Goal: Task Accomplishment & Management: Manage account settings

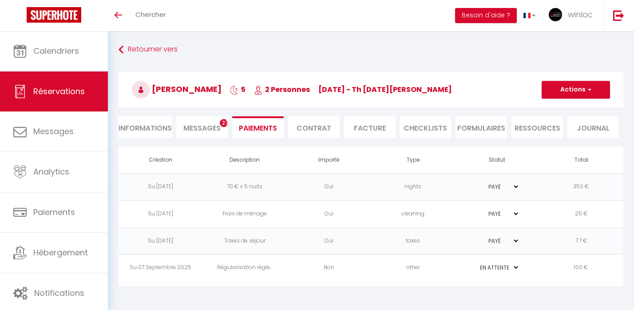
select select "0"
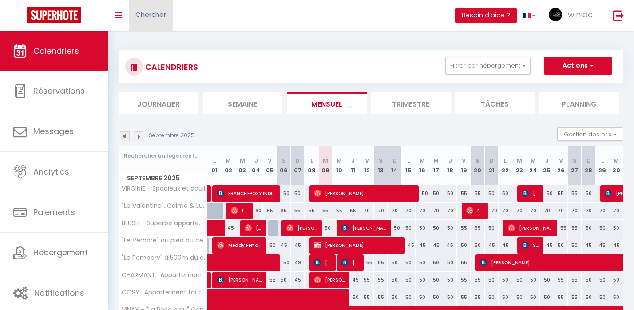
click at [148, 18] on span "Chercher" at bounding box center [150, 14] width 31 height 9
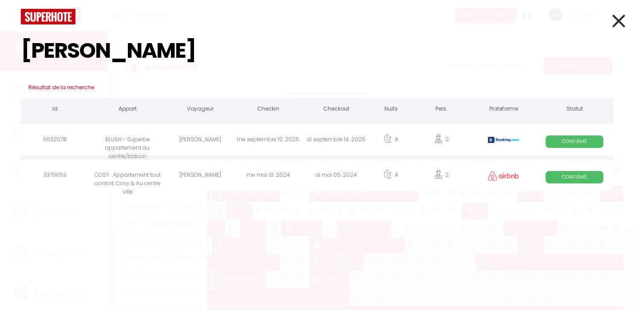
type input "[PERSON_NAME]"
click at [210, 147] on div "[PERSON_NAME]" at bounding box center [200, 140] width 68 height 29
select select
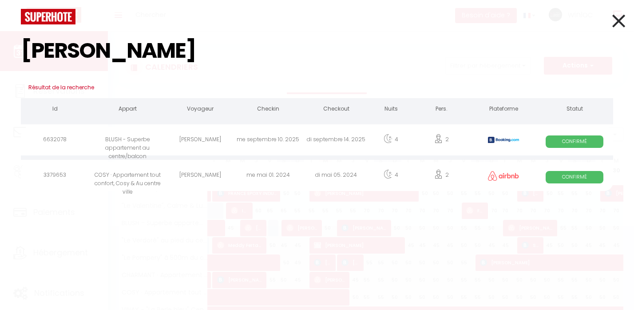
select select
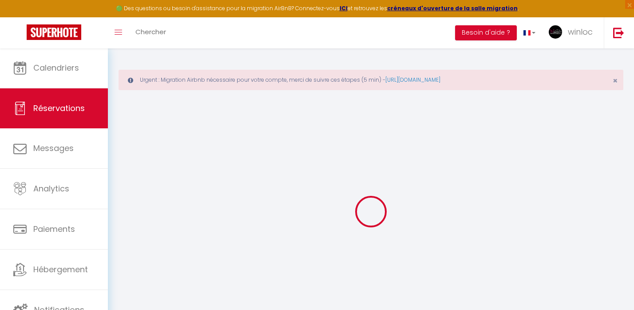
select select
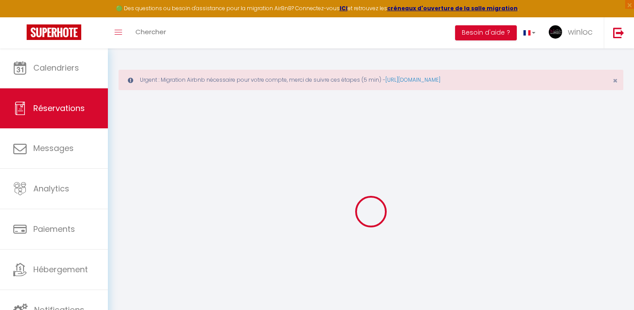
select select
checkbox input "false"
select select
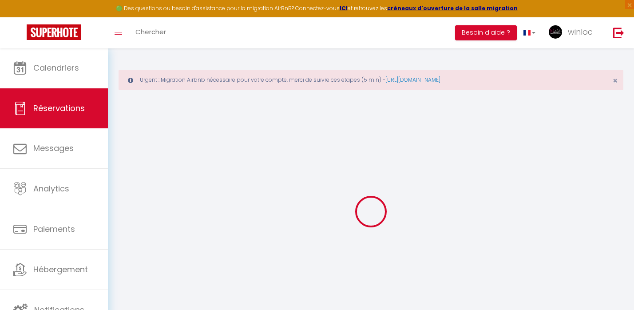
select select
checkbox input "false"
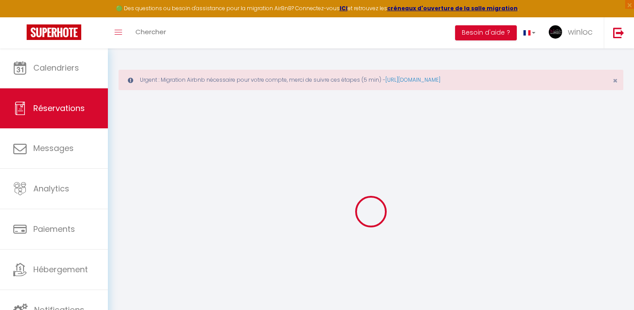
select select
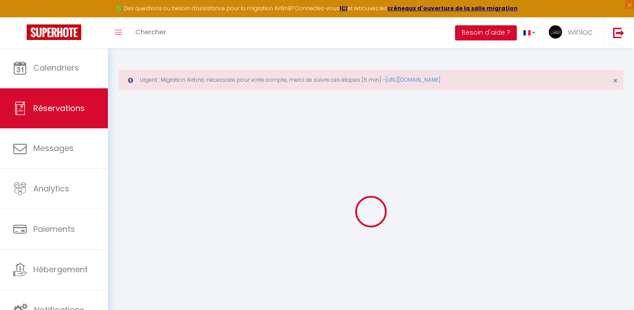
select select
checkbox input "false"
select select
type input "[PERSON_NAME]"
type input "Colisson"
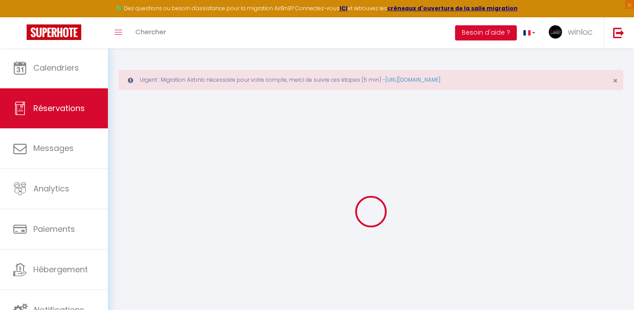
type input "[EMAIL_ADDRESS][DOMAIN_NAME]"
type input "[PHONE_NUMBER]"
type input "25370"
type input "[STREET_ADDRESS]"
type input "Métabief"
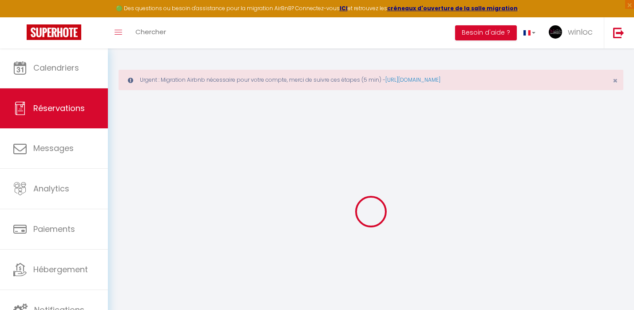
select select "FR"
type input "41.28"
type input "3.99"
select select "50072"
select select "1"
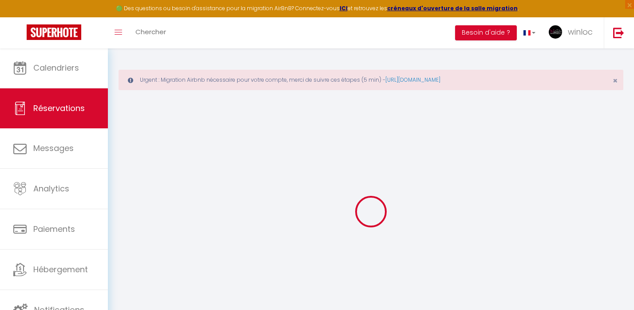
select select
type input "2"
select select "12"
select select
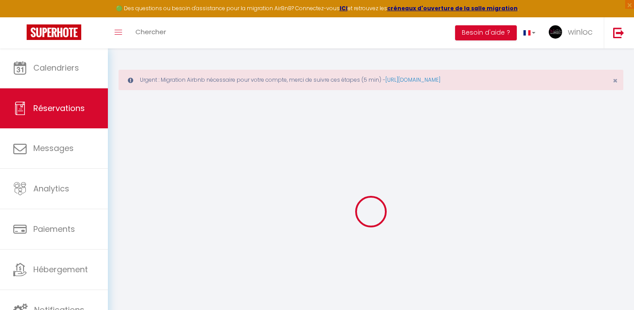
type input "243.2"
checkbox input "false"
type input "0"
select select "2"
type input "0"
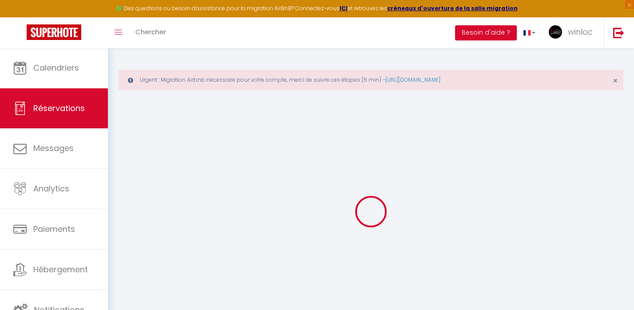
type input "0"
select select
select select "14"
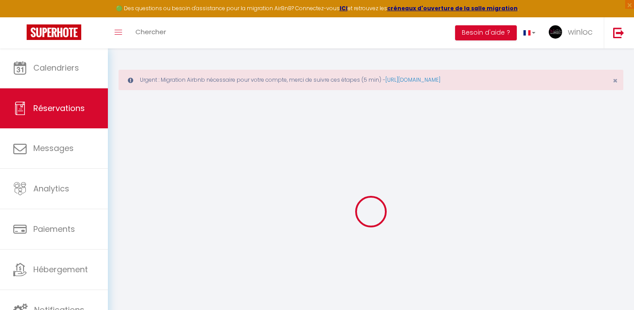
checkbox input "false"
select select
checkbox input "false"
select select
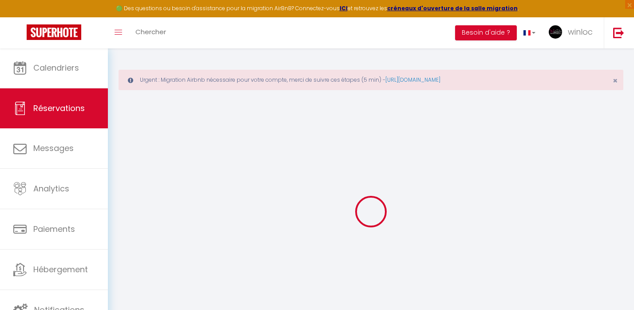
select select
checkbox input "false"
select select
checkbox input "false"
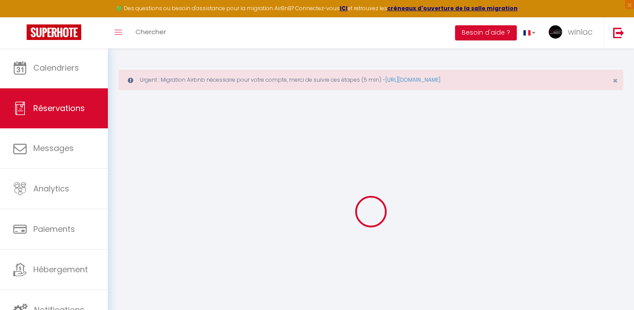
type textarea "** THIS RESERVATION HAS BEEN PRE-PAID ** Reservation has a cancellation grace p…"
type input "32"
type input "9.73"
select select
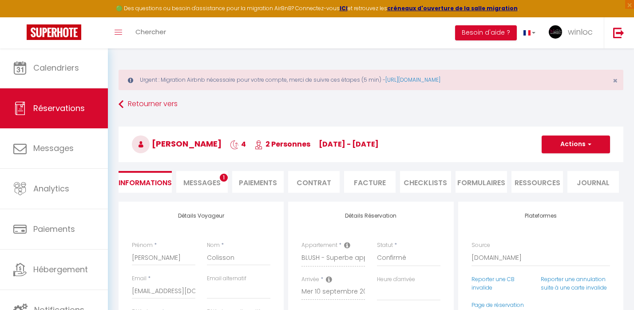
checkbox input "false"
select select
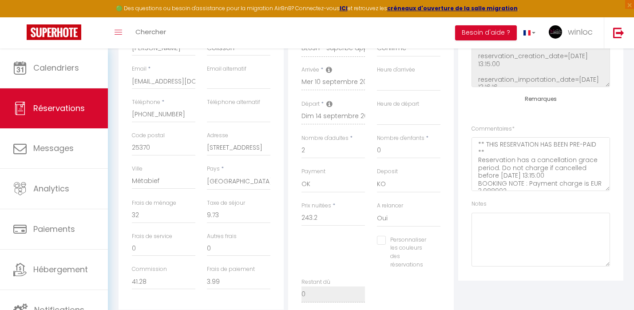
scroll to position [98, 0]
click at [491, 222] on textarea at bounding box center [540, 240] width 138 height 54
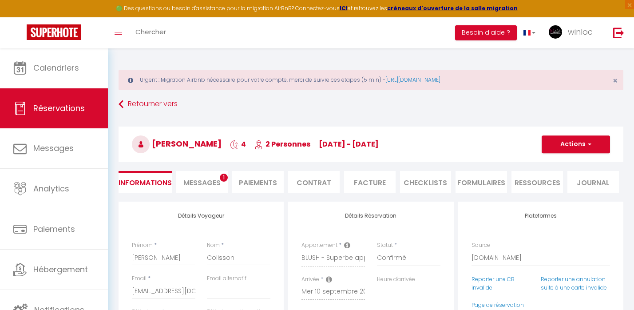
scroll to position [0, 0]
type textarea "CNI ok par sms le 09/09"
click at [560, 149] on button "Actions" at bounding box center [575, 144] width 68 height 18
click at [551, 167] on link "Enregistrer" at bounding box center [566, 164] width 70 height 12
select select "not_cancelled"
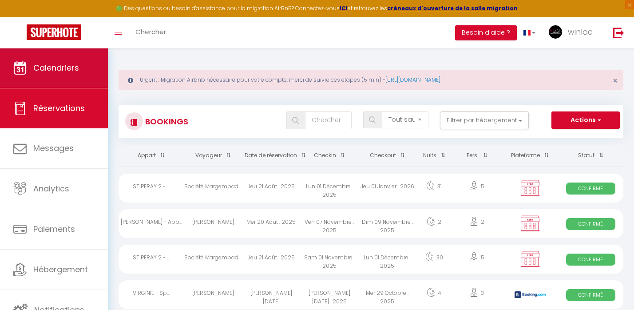
click at [68, 61] on link "Calendriers" at bounding box center [54, 68] width 108 height 40
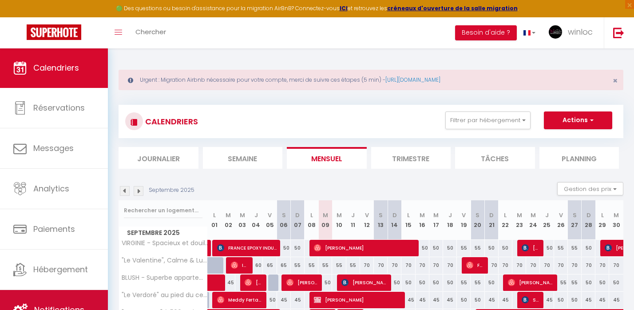
click at [27, 300] on link "Notifications" at bounding box center [54, 310] width 108 height 40
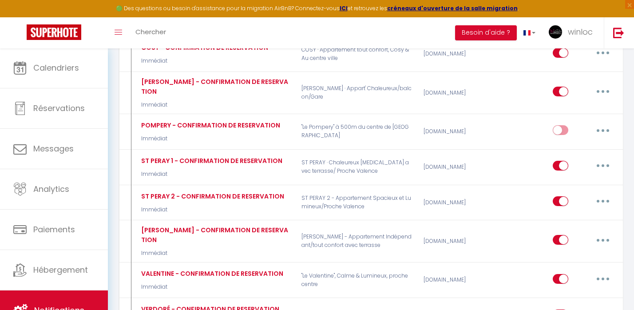
scroll to position [439, 0]
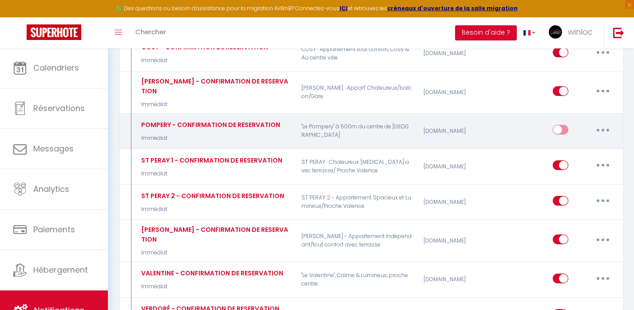
click at [560, 125] on input "checkbox" at bounding box center [560, 131] width 16 height 13
checkbox input "true"
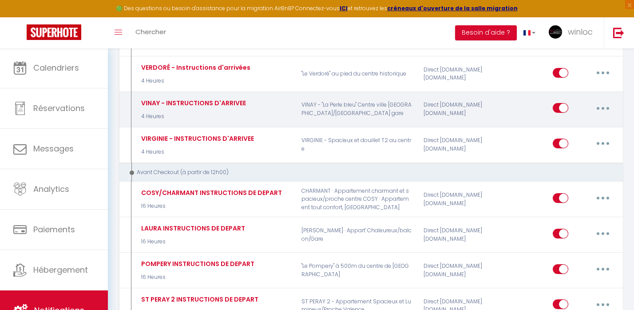
scroll to position [1561, 0]
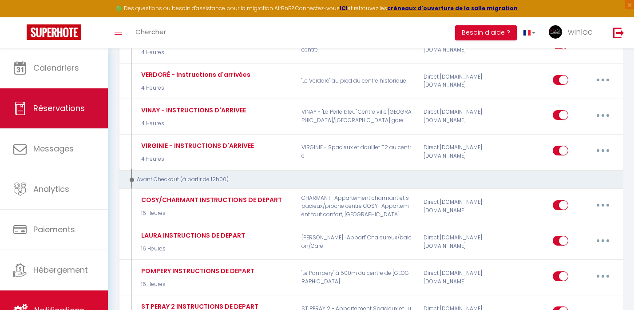
click at [58, 118] on link "Réservations" at bounding box center [54, 108] width 108 height 40
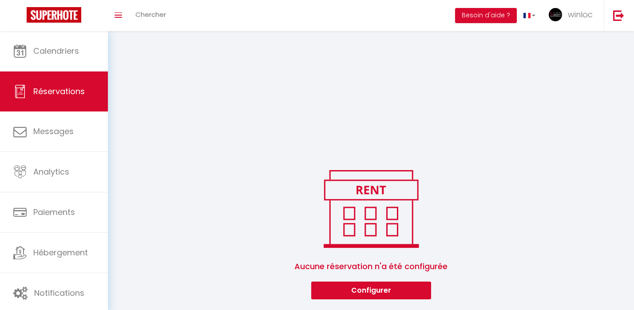
scroll to position [141, 0]
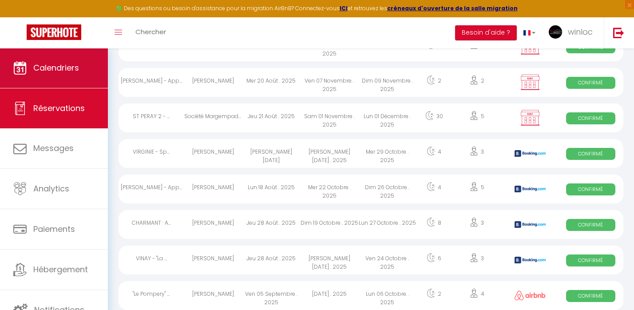
click at [74, 67] on span "Calendriers" at bounding box center [56, 67] width 46 height 11
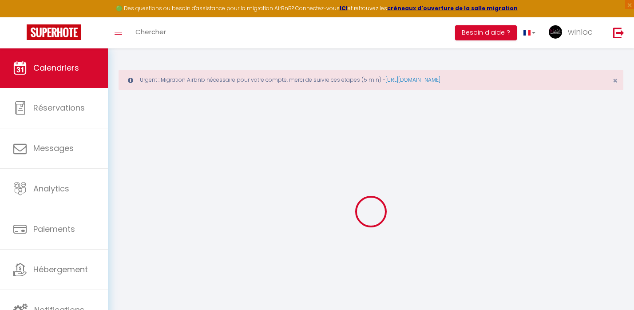
select select
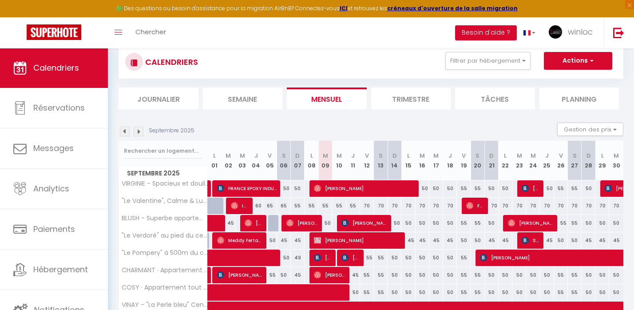
scroll to position [63, 0]
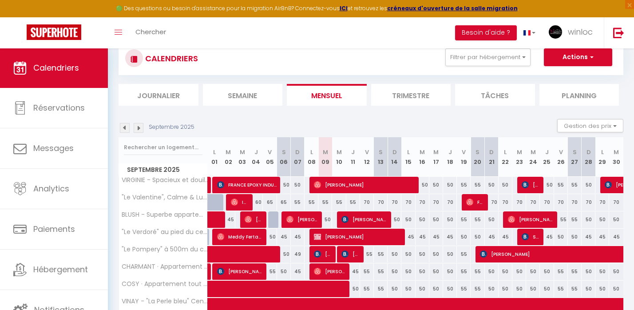
click at [323, 255] on span "[PERSON_NAME]" at bounding box center [323, 253] width 18 height 17
select select "OK"
select select "KO"
select select "0"
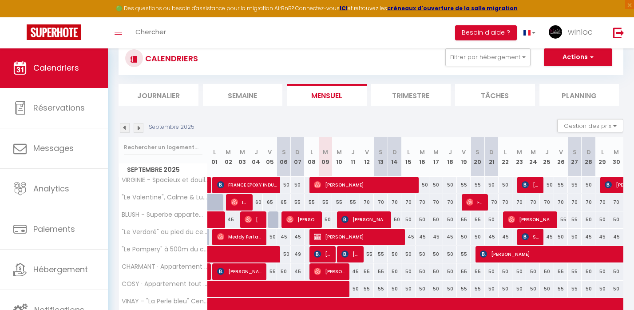
select select "1"
select select
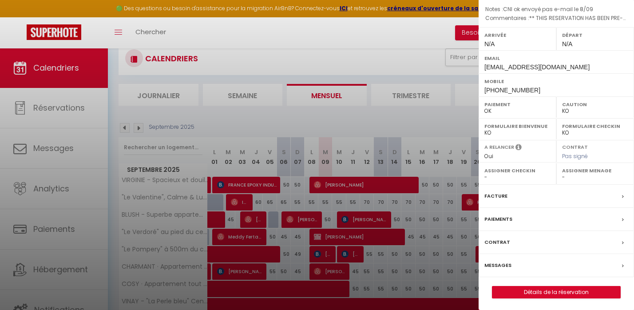
scroll to position [110, 0]
click at [511, 264] on div "Messages" at bounding box center [555, 266] width 155 height 23
select select
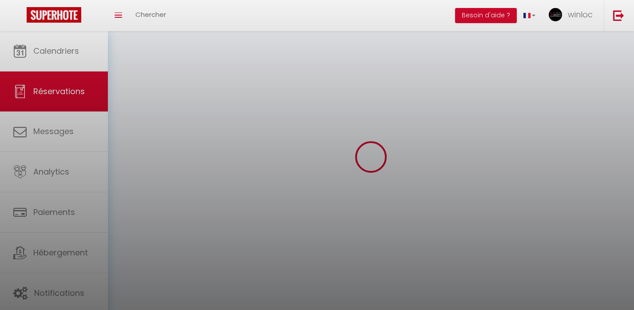
select select
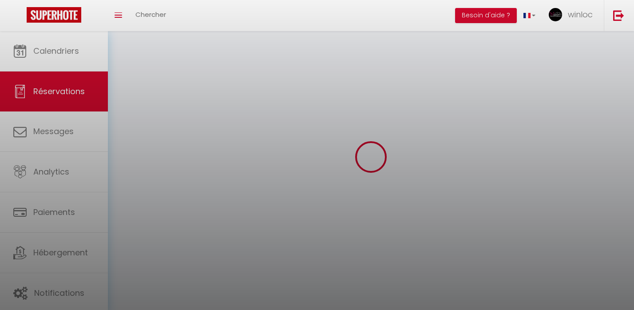
select select
checkbox input "false"
select select
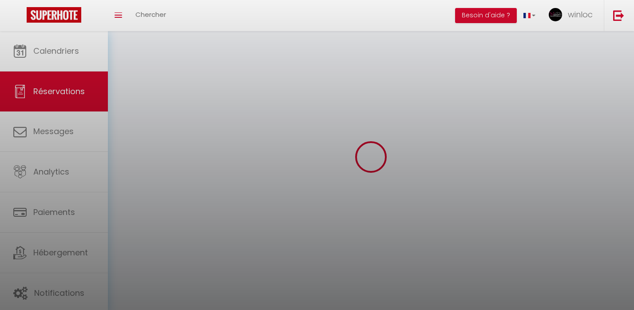
select select
checkbox input "false"
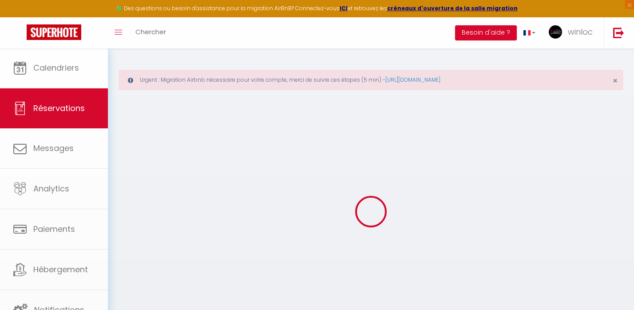
select select
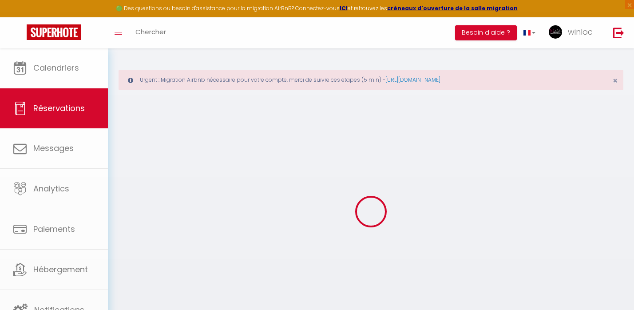
select select
checkbox input "false"
select select
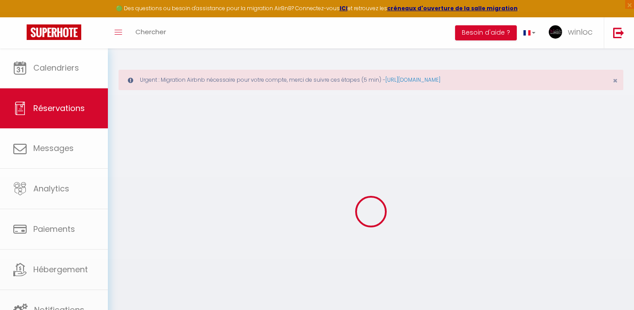
select select
checkbox input "false"
select select
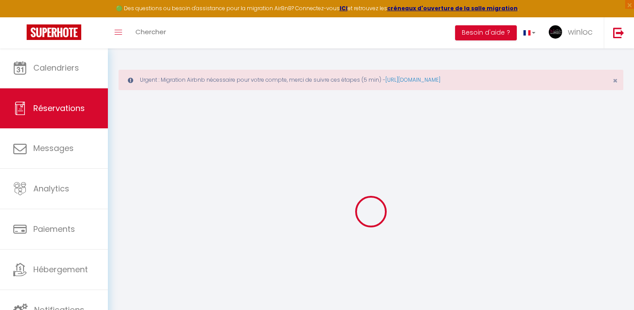
type input "[PERSON_NAME]"
type input "DUDAN"
type input "[EMAIL_ADDRESS][DOMAIN_NAME]"
type input "[PHONE_NUMBER]"
type input "1225"
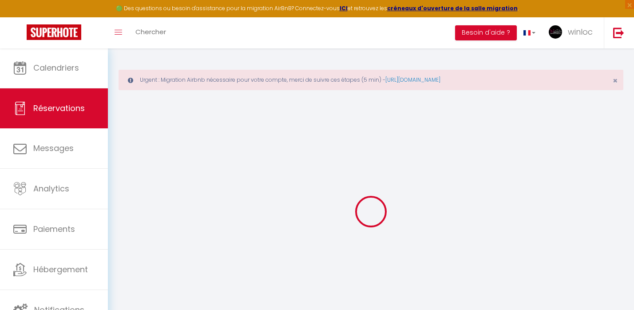
type input "Av. de Bel-Air 59"
type input "CHENE-BOURG"
select select "CH"
type input "21.14"
select select "47602"
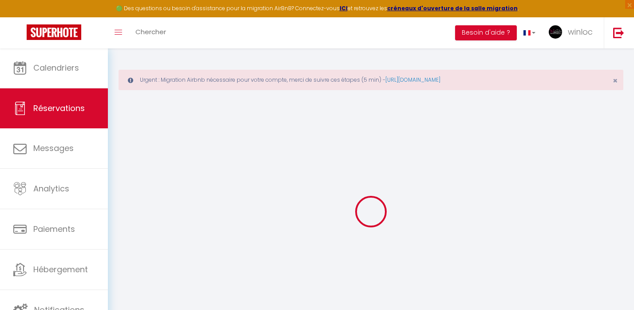
select select "1"
select select
type input "2"
select select "12"
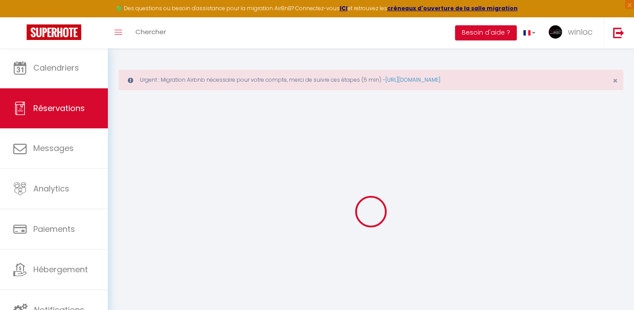
select select
type input "115"
checkbox input "false"
type input "0"
select select "2"
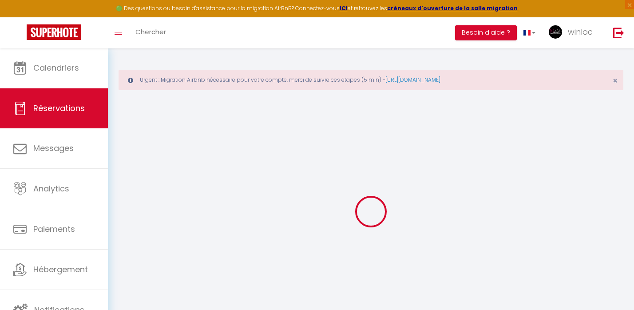
type input "0"
select select
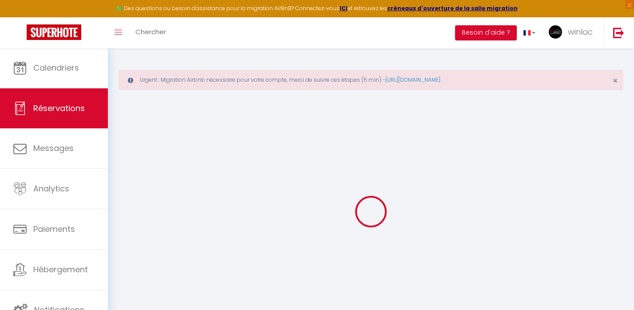
select select "14"
checkbox input "false"
select select
checkbox input "false"
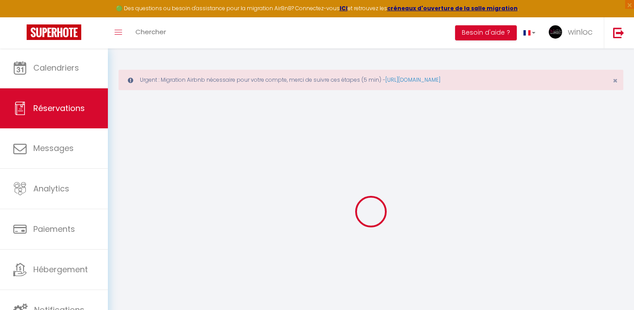
select select
checkbox input "false"
type textarea "** THIS RESERVATION HAS BEEN PRE-PAID ** BOOKING NOTE : Payment charge is EUR 2…"
type textarea "CNI ok envoyé pas e-mail le 8/09"
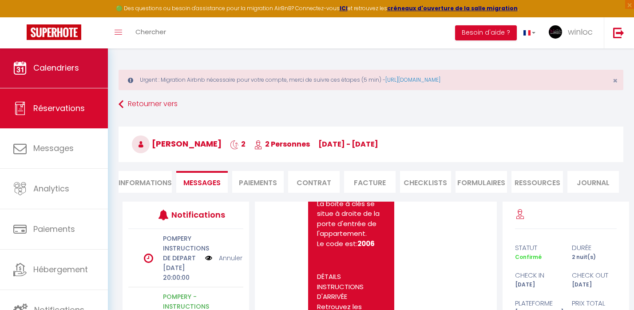
click at [77, 71] on span "Calendriers" at bounding box center [56, 67] width 46 height 11
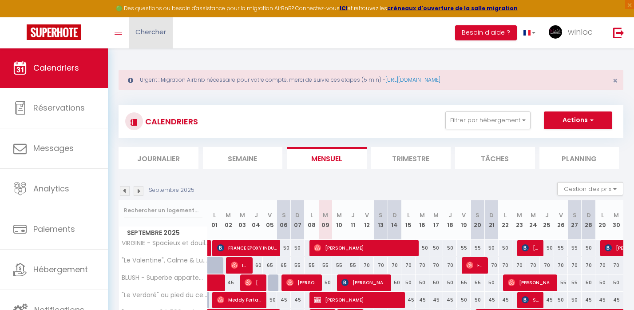
click at [154, 33] on span "Chercher" at bounding box center [150, 31] width 31 height 9
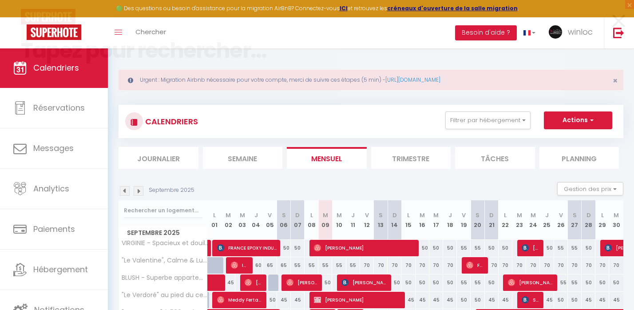
scroll to position [173, 0]
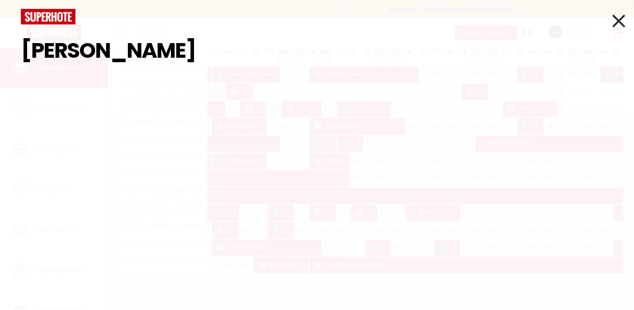
type input "[PERSON_NAME]"
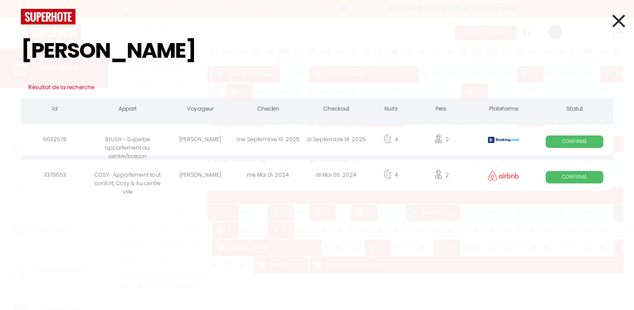
click at [218, 138] on div "[PERSON_NAME]" at bounding box center [200, 140] width 68 height 29
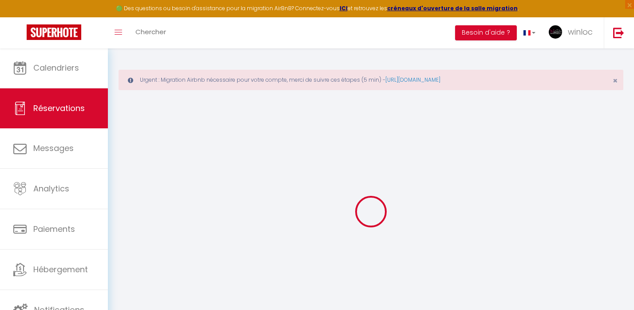
type input "[PERSON_NAME]"
type input "Colisson"
type input "[EMAIL_ADDRESS][DOMAIN_NAME]"
type input "[PHONE_NUMBER]"
type input "25370"
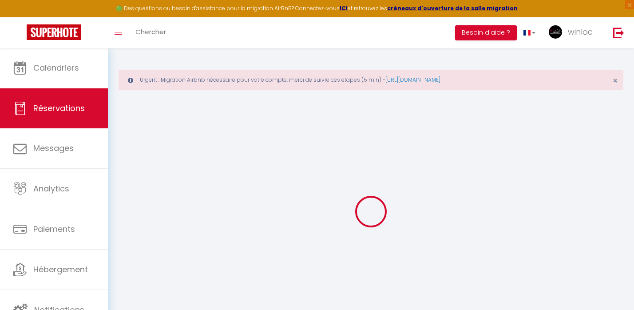
type input "[STREET_ADDRESS]"
type input "Métabief"
select select "FR"
type input "41.28"
type input "3.99"
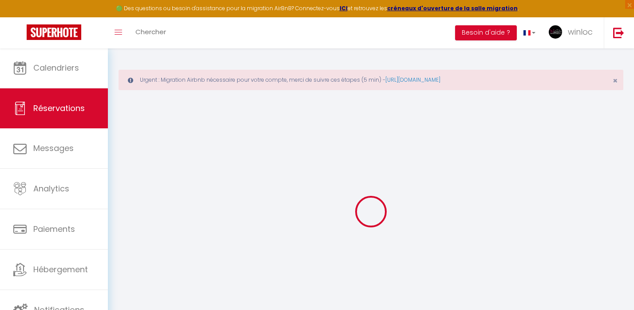
select select "50072"
select select "1"
select select
type input "2"
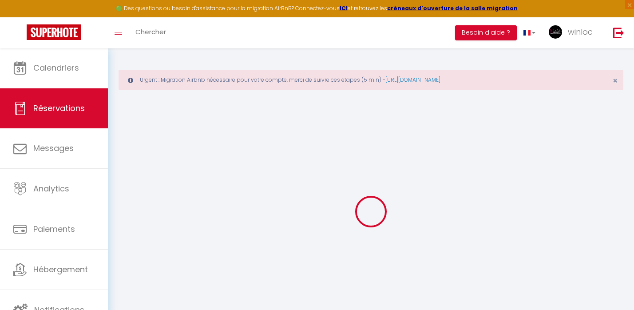
select select "12"
select select
type input "243.2"
checkbox input "false"
type input "0"
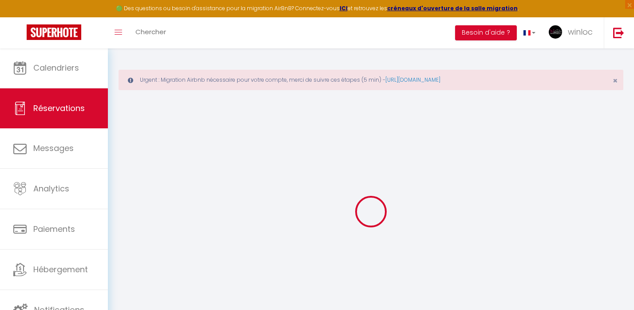
select select "2"
type input "0"
select select
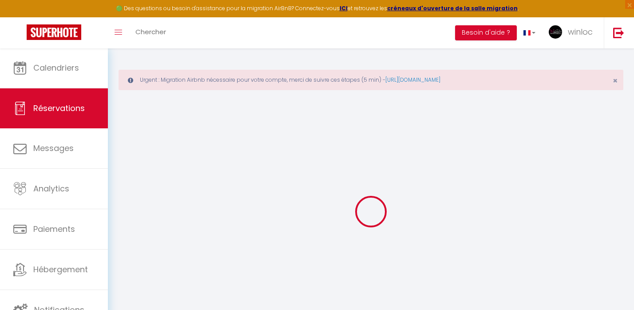
select select
select select "14"
checkbox input "false"
select select
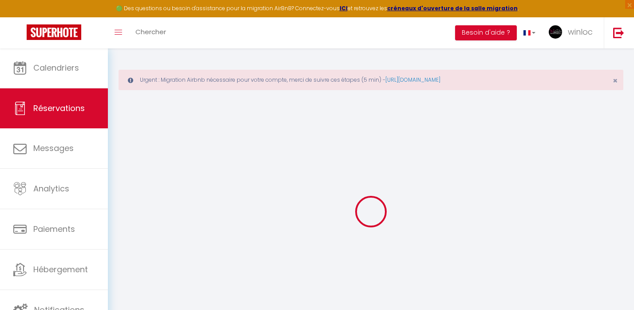
checkbox input "false"
select select
checkbox input "false"
type textarea "** THIS RESERVATION HAS BEEN PRE-PAID ** Reservation has a cancellation grace p…"
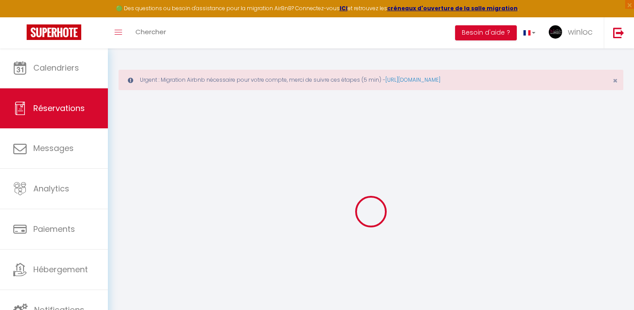
type textarea "CNI ok par sms le 09/09"
type input "32"
type input "9.73"
select select
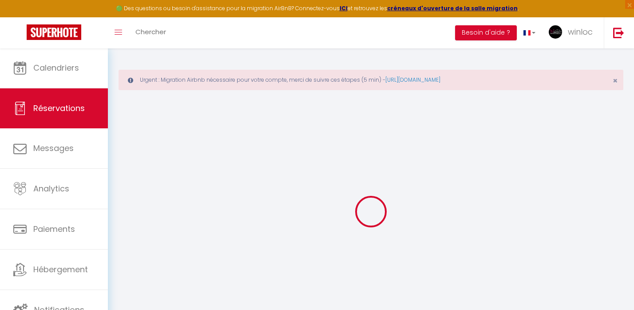
checkbox input "false"
select select
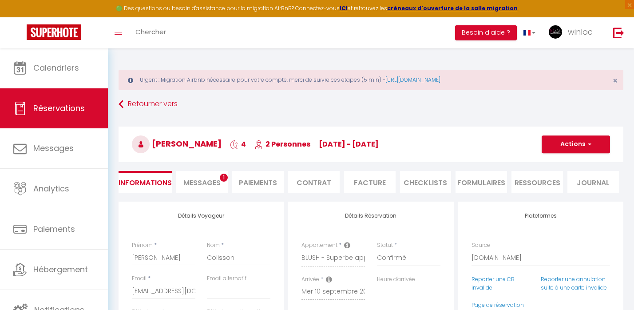
click at [248, 181] on li "Paiements" at bounding box center [257, 182] width 51 height 22
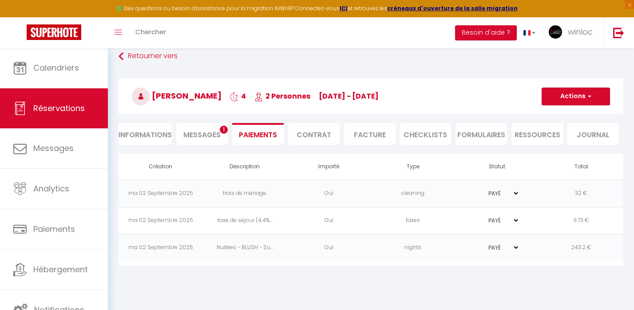
scroll to position [48, 0]
click at [579, 99] on button "Actions" at bounding box center [575, 96] width 68 height 18
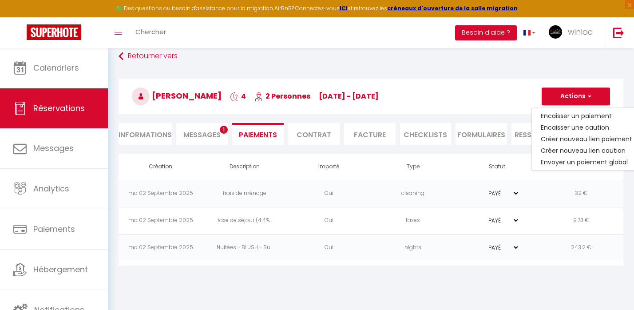
click at [574, 150] on link "Créer nouveau lien caution" at bounding box center [585, 151] width 109 height 12
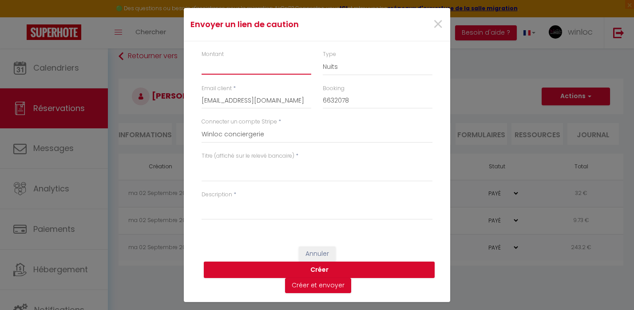
click at [267, 71] on input "Montant" at bounding box center [256, 67] width 110 height 16
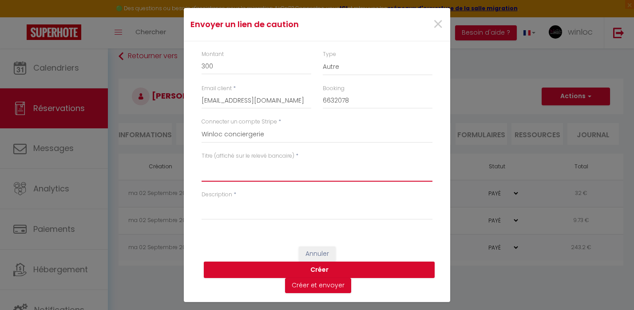
click at [231, 176] on textarea "Titre (affiché sur le relevé bancaire)" at bounding box center [316, 170] width 231 height 21
click at [230, 168] on textarea "Caution par empreinte bancaire [PERSON_NAME]" at bounding box center [316, 170] width 231 height 21
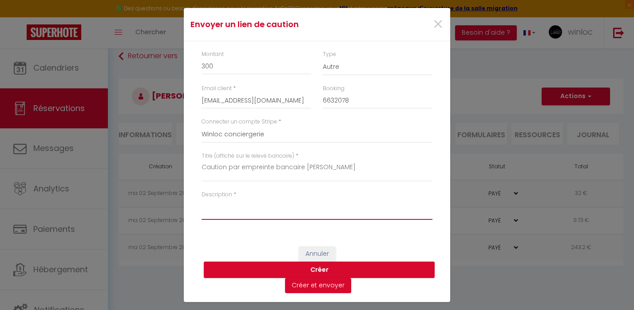
click at [222, 208] on textarea "Description" at bounding box center [316, 208] width 231 height 21
paste textarea "Caution par empreinte bancaire [PERSON_NAME]"
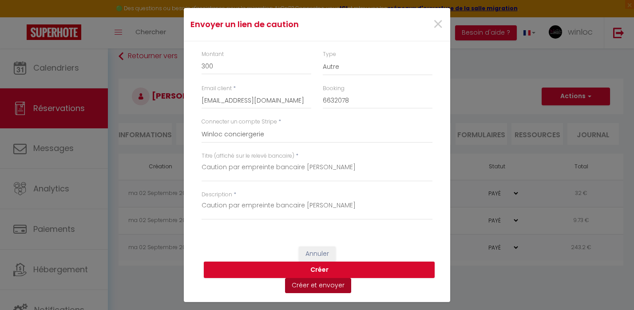
click at [302, 287] on button "Créer et envoyer" at bounding box center [318, 285] width 66 height 15
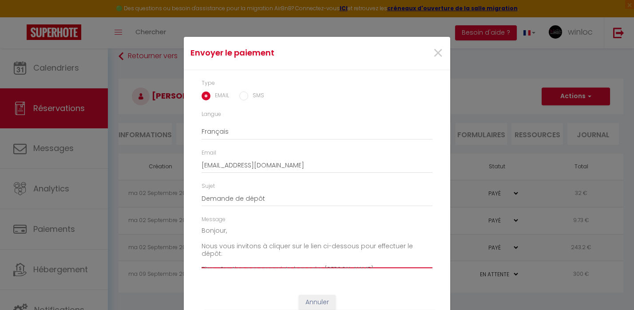
click at [214, 236] on textarea "Bonjour, Nous vous invitons à cliquer sur le lien ci-dessous pour effectuer le …" at bounding box center [316, 246] width 231 height 45
drag, startPoint x: 206, startPoint y: 244, endPoint x: 411, endPoint y: 246, distance: 205.0
click at [412, 247] on textarea "Bonjour, NOUS AVONS BIEN RECU LA COPIE DE VOTRE PIECE D'IDENTITÉ PAR SMS. Nous …" at bounding box center [316, 246] width 231 height 45
click at [274, 245] on textarea "Bonjour, Nous avons bien reçu Lal copie de votre pièce d'identité par sms. Nous…" at bounding box center [316, 246] width 231 height 45
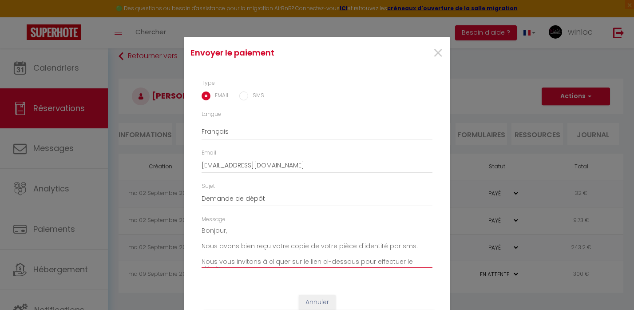
click at [272, 245] on textarea "Bonjour, Nous avons bien reçu votre copie de votre pièce d'identité par sms. No…" at bounding box center [316, 246] width 231 height 45
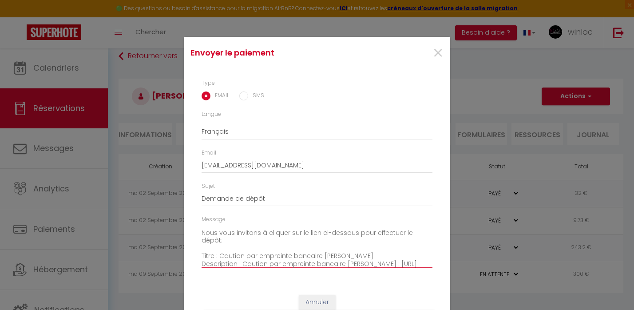
scroll to position [25, 0]
click at [424, 234] on textarea "Bonjour, Nous avons bien reçu la copie de votre pièce d'identité par sms. Nous …" at bounding box center [316, 246] width 231 height 45
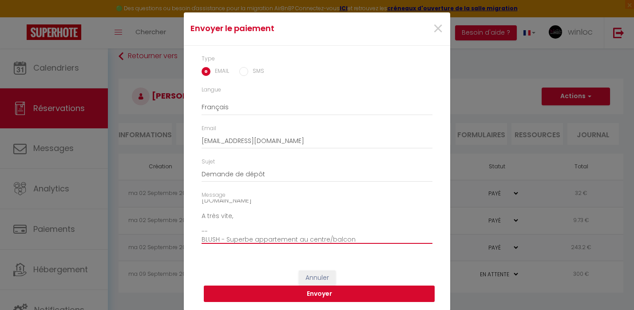
scroll to position [24, 0]
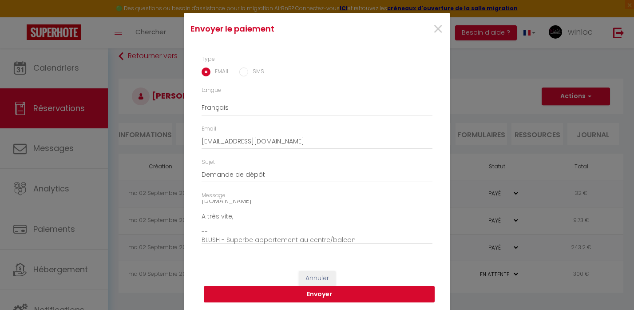
click at [328, 296] on button "Envoyer" at bounding box center [319, 294] width 231 height 17
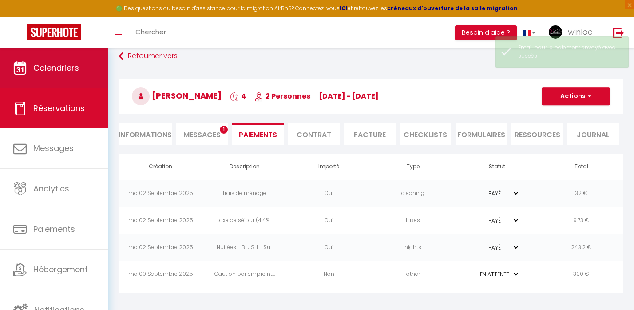
click at [59, 73] on span "Calendriers" at bounding box center [56, 67] width 46 height 11
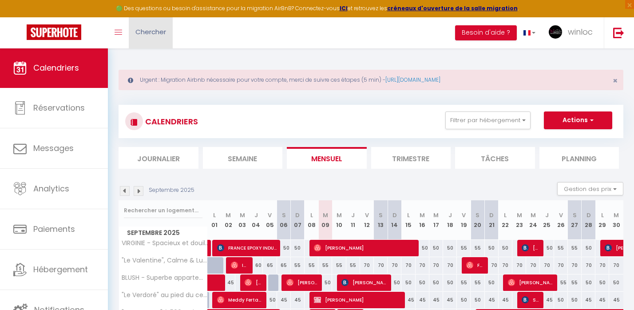
click at [161, 27] on span "Chercher" at bounding box center [150, 31] width 31 height 9
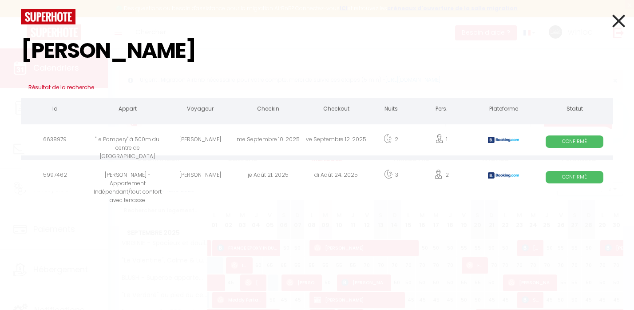
click at [237, 142] on div "me Septembre 10. 2025" at bounding box center [268, 140] width 68 height 29
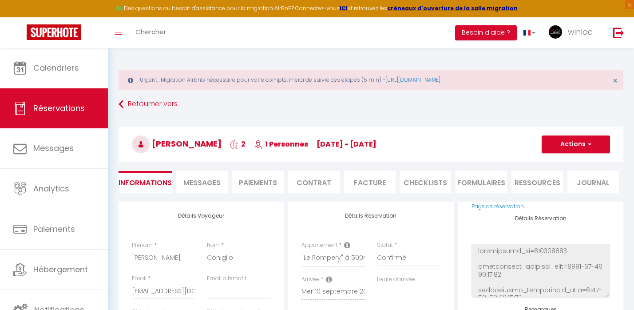
click at [268, 181] on li "Paiements" at bounding box center [257, 182] width 51 height 22
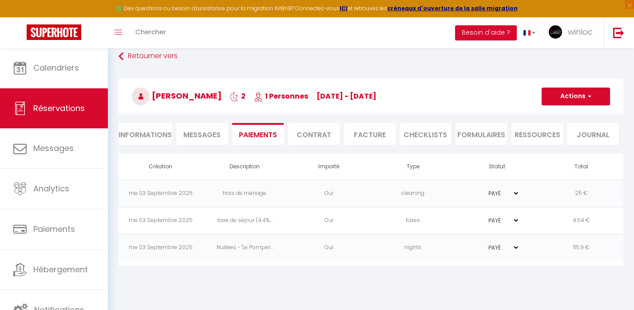
scroll to position [48, 0]
click at [581, 93] on button "Actions" at bounding box center [575, 96] width 68 height 18
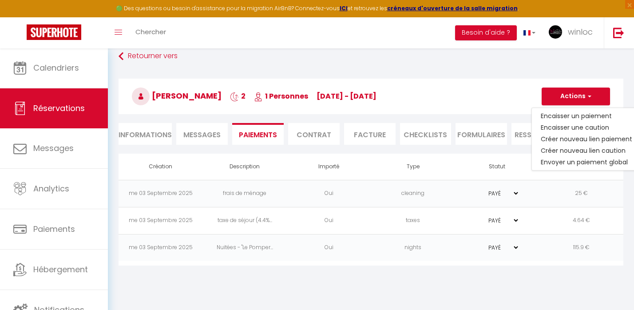
click at [152, 135] on li "Informations" at bounding box center [144, 134] width 53 height 22
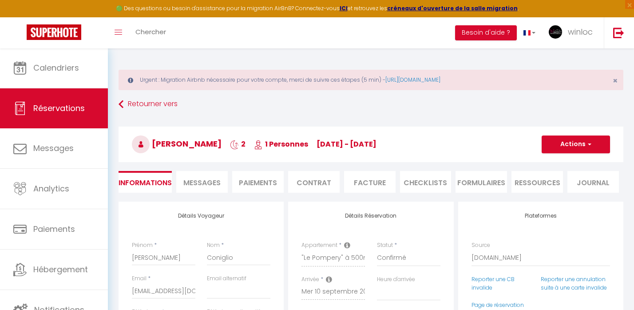
click at [264, 185] on li "Paiements" at bounding box center [257, 182] width 51 height 22
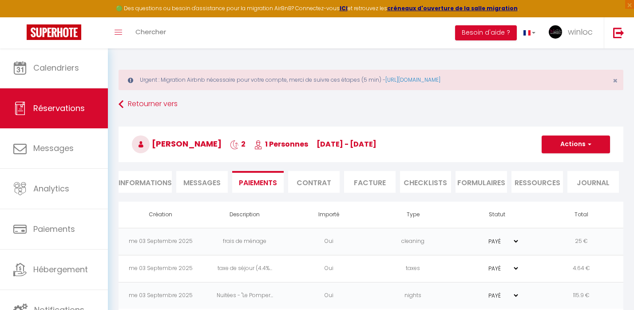
click at [582, 142] on button "Actions" at bounding box center [575, 144] width 68 height 18
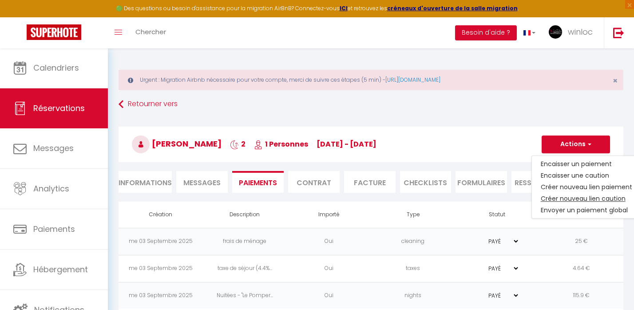
click at [573, 201] on link "Créer nouveau lien caution" at bounding box center [585, 199] width 109 height 12
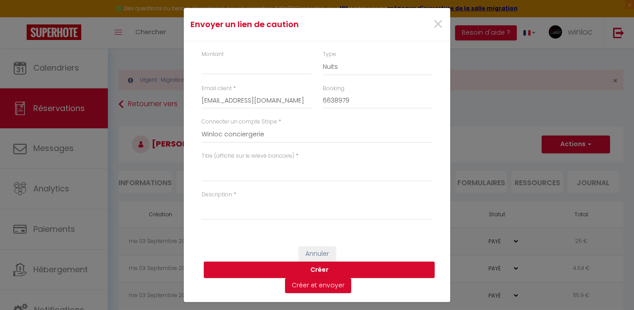
click at [254, 56] on div "Montant" at bounding box center [256, 62] width 110 height 24
click at [253, 67] on input "Montant" at bounding box center [256, 67] width 110 height 16
click at [217, 173] on textarea "Titre (affiché sur le relevé bancaire)" at bounding box center [316, 170] width 231 height 21
paste textarea "Caution par empreinte bancaire [PERSON_NAME]"
click at [319, 166] on textarea "Caution par empreinte bancaire [PERSON_NAME]" at bounding box center [316, 170] width 231 height 21
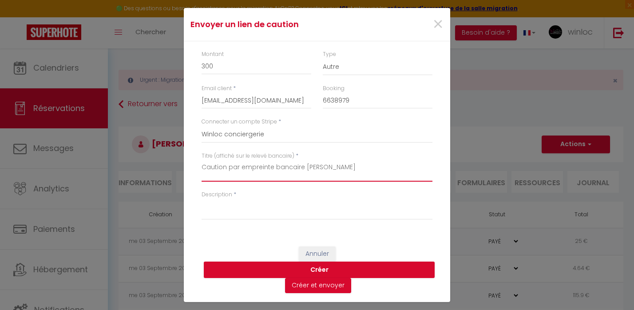
click at [319, 166] on textarea "Caution par empreinte bancaire [PERSON_NAME]" at bounding box center [316, 170] width 231 height 21
click at [287, 169] on textarea "Caution par empreinte bancaire [PERSON_NAME]" at bounding box center [316, 170] width 231 height 21
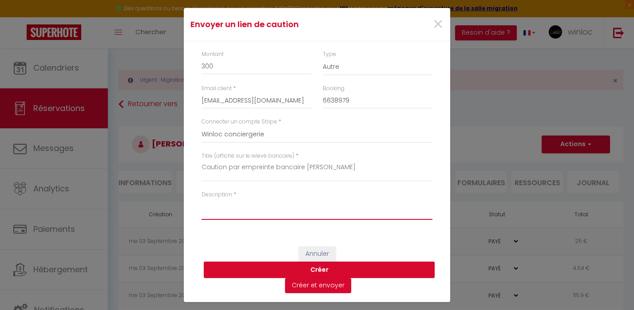
click at [244, 210] on textarea "Description" at bounding box center [316, 208] width 231 height 21
paste textarea "Caution par empreinte bancaire [PERSON_NAME]"
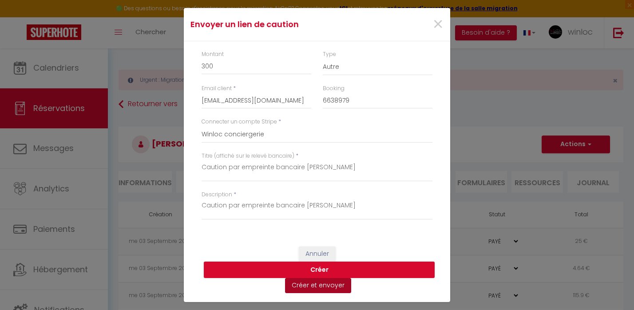
click at [304, 285] on button "Créer et envoyer" at bounding box center [318, 285] width 66 height 15
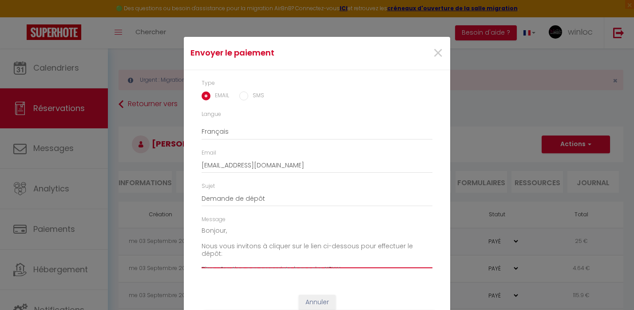
click at [202, 243] on textarea "Bonjour, Nous vous invitons à cliquer sur le lien ci-dessous pour effectuer le …" at bounding box center [316, 246] width 231 height 45
click at [217, 252] on textarea "Bonjour, Nous avons bien reçu la copie de votre pièce d'identité par sms le 03 …" at bounding box center [316, 246] width 231 height 45
click at [262, 255] on textarea "Bonjour, Nous avons bien reçu la copie de votre pièce d'identité par sms le [DA…" at bounding box center [316, 246] width 231 height 45
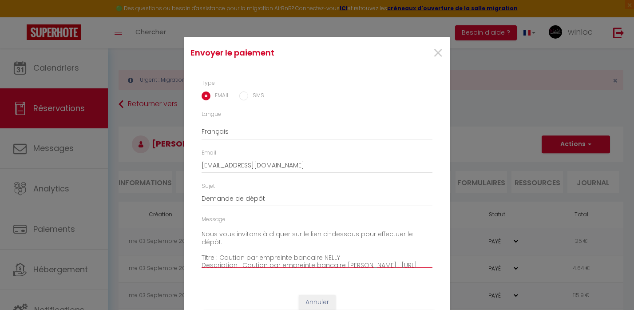
scroll to position [30, 0]
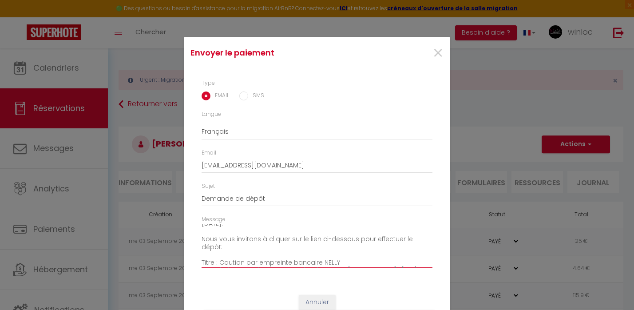
click at [424, 237] on textarea "Bonjour, Nous avons bien reçu la copie de votre pièce d'identité par sms le [DA…" at bounding box center [316, 246] width 231 height 45
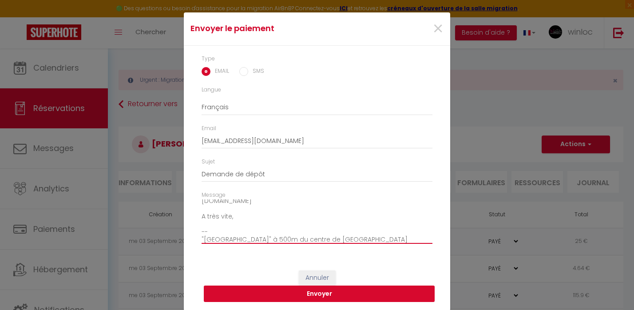
scroll to position [24, 0]
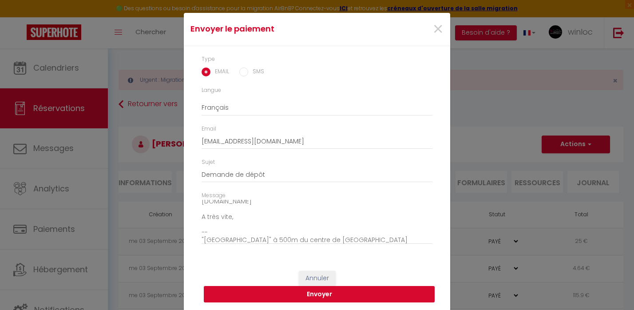
click at [349, 291] on button "Envoyer" at bounding box center [319, 294] width 231 height 17
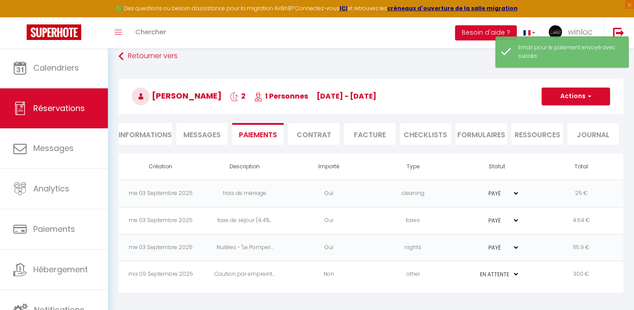
scroll to position [48, 0]
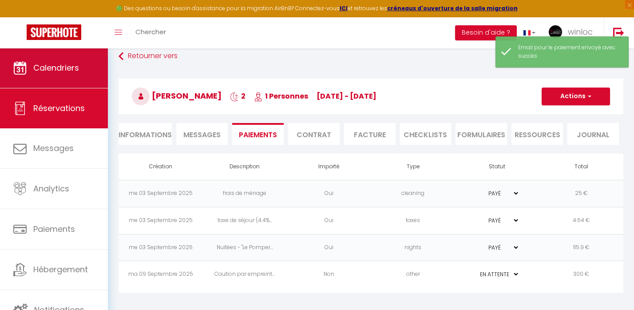
click at [59, 81] on link "Calendriers" at bounding box center [54, 68] width 108 height 40
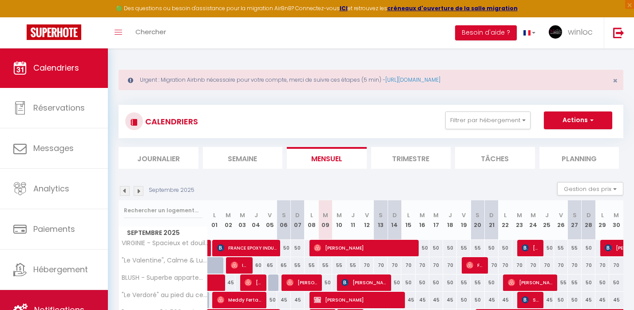
click at [76, 301] on link "Notifications" at bounding box center [54, 310] width 108 height 40
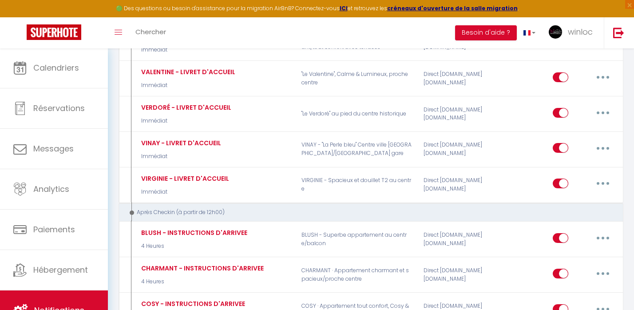
scroll to position [1085, 0]
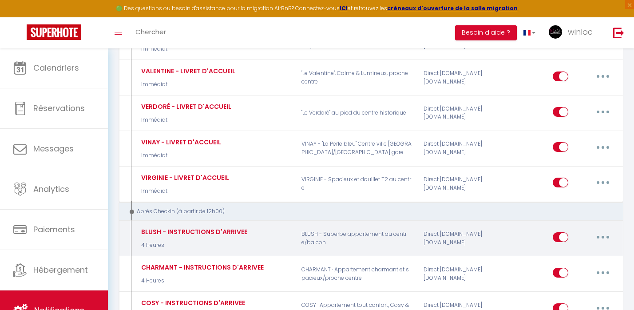
click at [605, 230] on button "button" at bounding box center [602, 237] width 25 height 14
click at [575, 249] on link "Editer" at bounding box center [580, 256] width 66 height 15
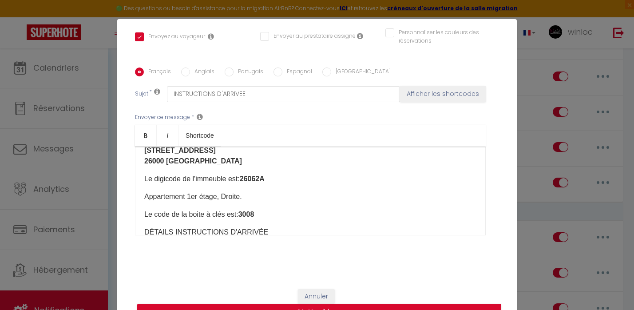
scroll to position [63, 0]
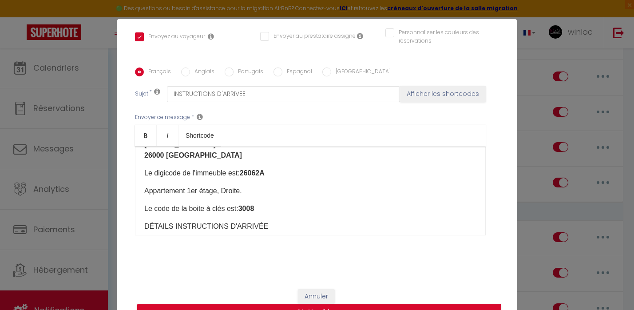
click at [260, 206] on p "Le code de la boite à clés est: 3008" at bounding box center [310, 208] width 332 height 11
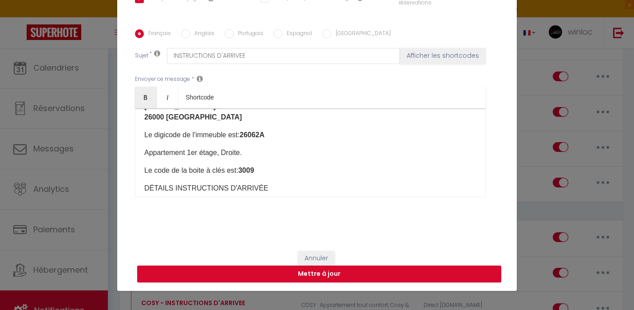
scroll to position [38, 0]
click at [302, 275] on button "Mettre à jour" at bounding box center [319, 273] width 364 height 17
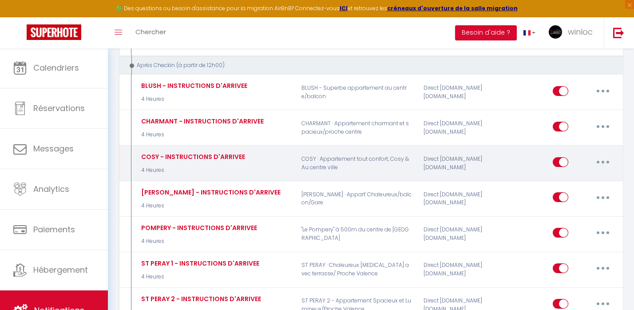
scroll to position [1231, 0]
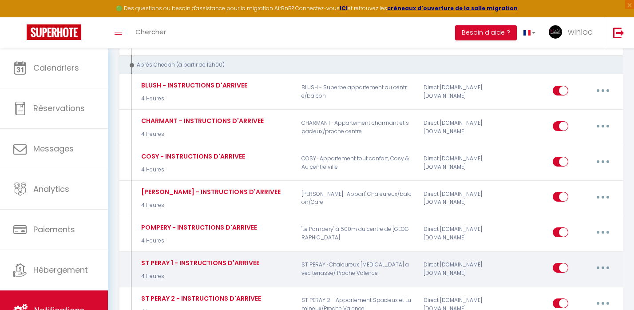
click at [602, 266] on icon "button" at bounding box center [602, 267] width 3 height 3
click at [563, 280] on link "Editer" at bounding box center [580, 287] width 66 height 15
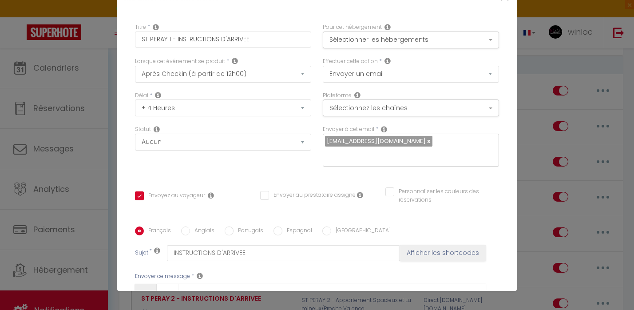
scroll to position [82, 0]
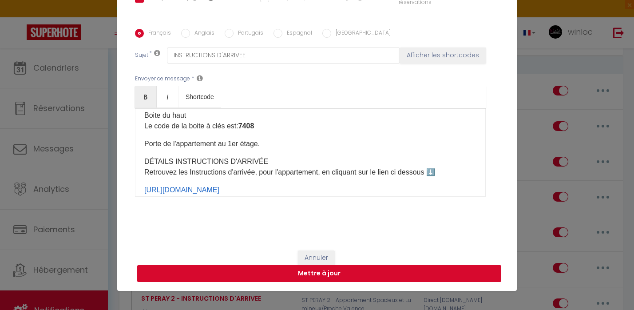
scroll to position [197, 0]
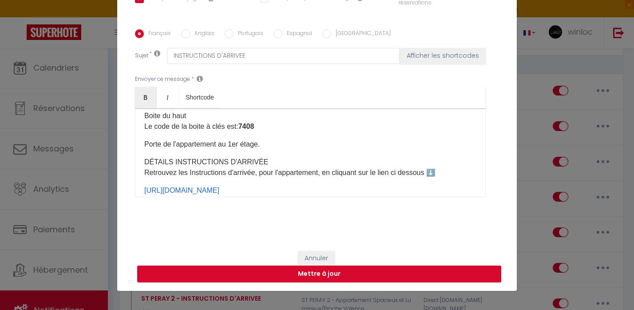
click at [291, 272] on button "Mettre à jour" at bounding box center [319, 273] width 364 height 17
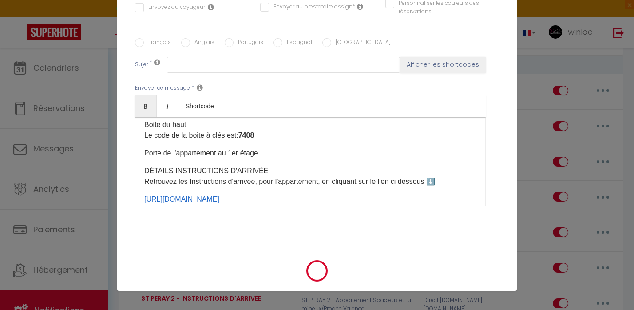
scroll to position [0, 0]
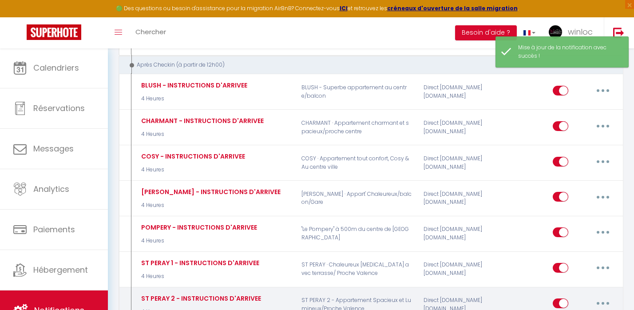
click at [602, 302] on icon "button" at bounding box center [602, 303] width 3 height 3
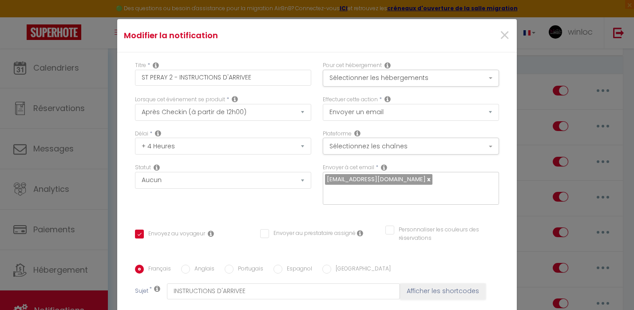
click at [503, 35] on span "×" at bounding box center [504, 35] width 11 height 27
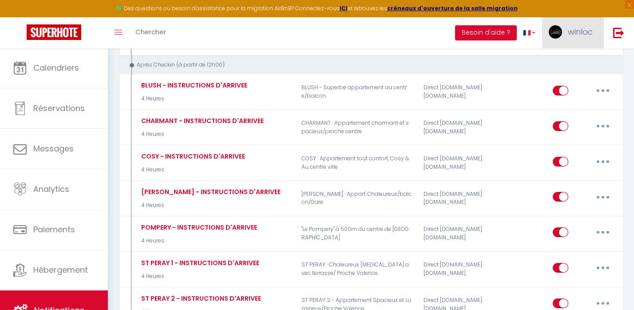
click at [585, 28] on span "winloc" at bounding box center [579, 31] width 25 height 11
click at [564, 62] on link "Paramètres" at bounding box center [568, 61] width 66 height 15
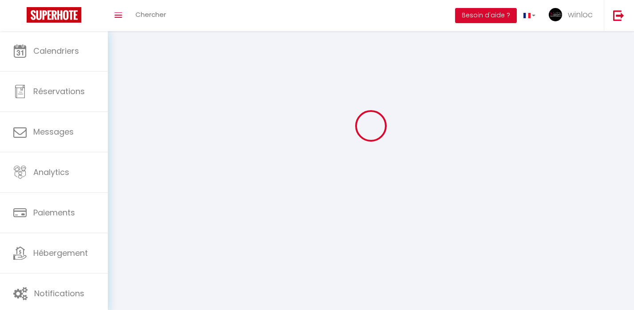
scroll to position [31, 0]
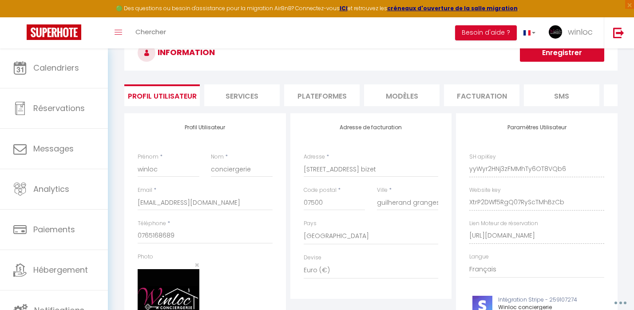
click at [479, 96] on li "Facturation" at bounding box center [481, 95] width 75 height 22
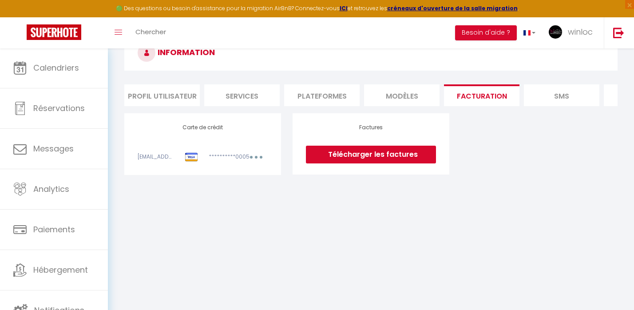
click at [256, 157] on icon "button" at bounding box center [256, 157] width 3 height 3
click at [241, 176] on link "Modifier" at bounding box center [243, 176] width 43 height 14
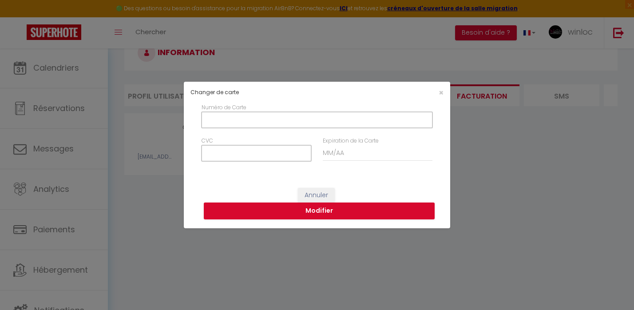
click at [240, 121] on input "Numéro de Carte" at bounding box center [316, 120] width 231 height 16
click at [216, 151] on input "CVC" at bounding box center [256, 153] width 110 height 16
click at [265, 210] on button "Modifier" at bounding box center [319, 210] width 231 height 17
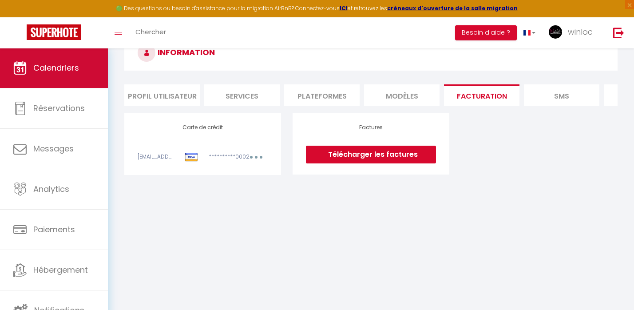
click at [39, 72] on span "Calendriers" at bounding box center [56, 67] width 46 height 11
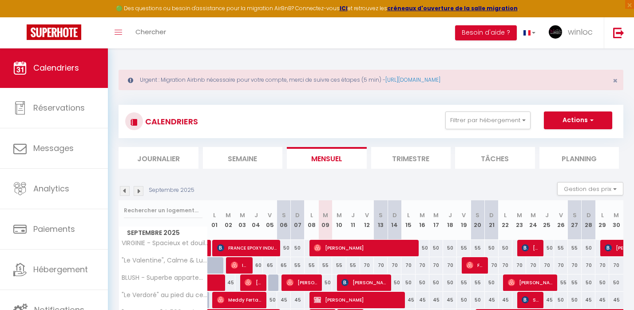
click at [169, 162] on li "Journalier" at bounding box center [158, 158] width 80 height 22
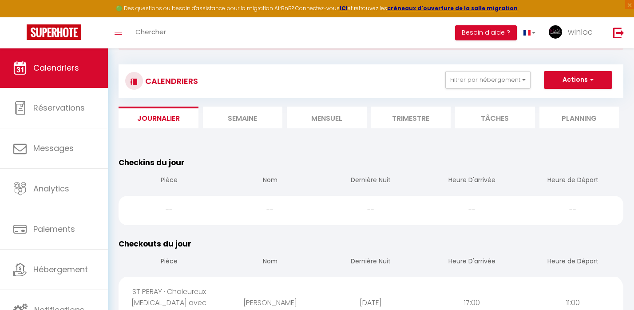
scroll to position [39, 0]
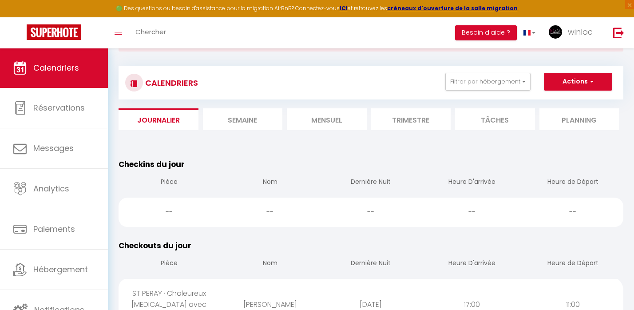
click at [247, 123] on li "Semaine" at bounding box center [243, 119] width 80 height 22
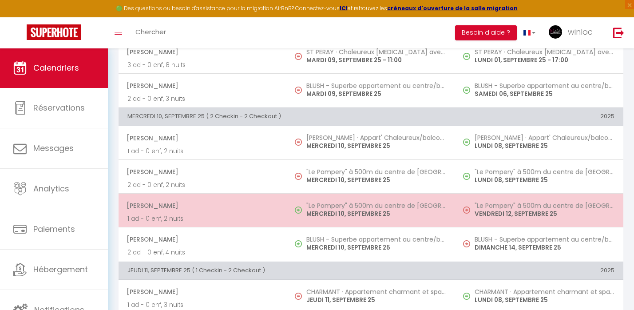
scroll to position [436, 0]
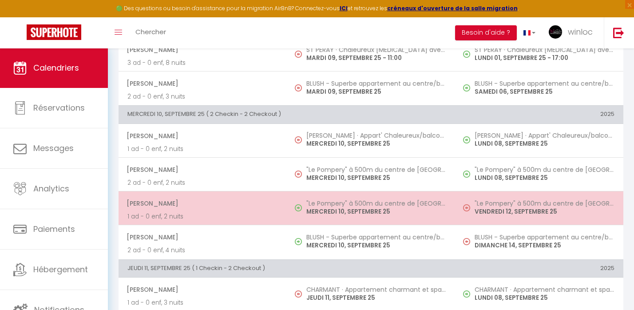
click at [191, 215] on p "1 ad - 0 enf, 2 nuits" at bounding box center [202, 216] width 150 height 9
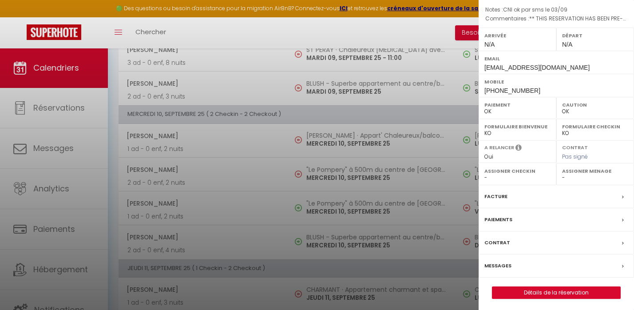
scroll to position [110, 0]
click at [514, 213] on div "Paiements" at bounding box center [555, 220] width 155 height 23
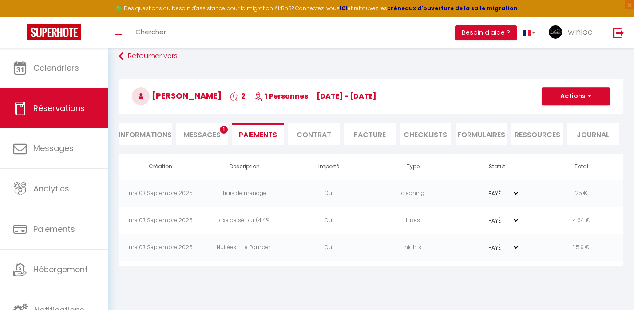
scroll to position [48, 0]
click at [209, 138] on span "Messages" at bounding box center [201, 135] width 37 height 10
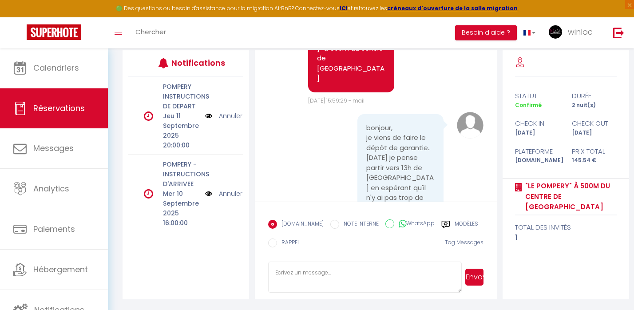
scroll to position [151, 0]
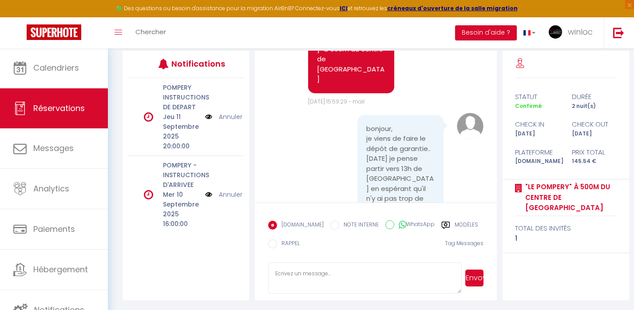
click at [309, 276] on textarea at bounding box center [364, 277] width 193 height 31
drag, startPoint x: 291, startPoint y: 273, endPoint x: 354, endPoint y: 275, distance: 63.0
click at [354, 275] on textarea "Merci, nous avons bien reçu" at bounding box center [364, 277] width 193 height 31
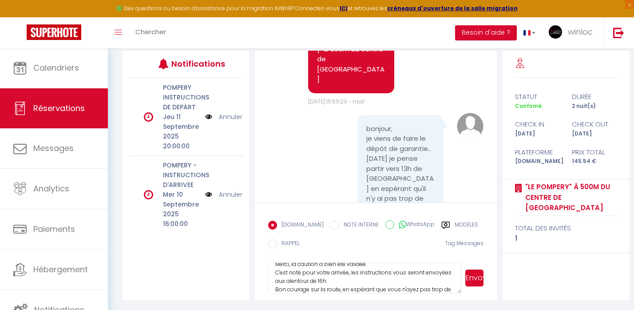
scroll to position [17, 0]
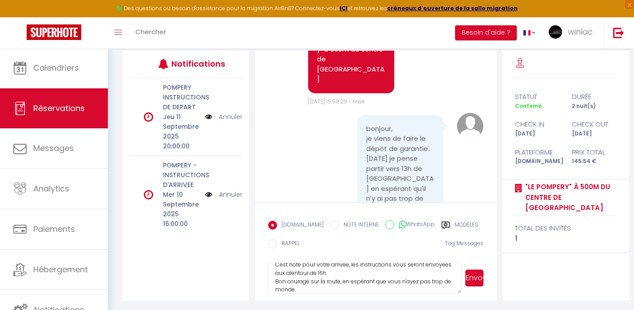
click at [478, 278] on button "Envoyer" at bounding box center [474, 277] width 18 height 17
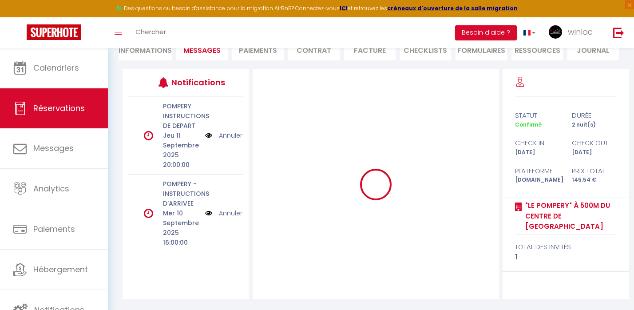
scroll to position [0, 0]
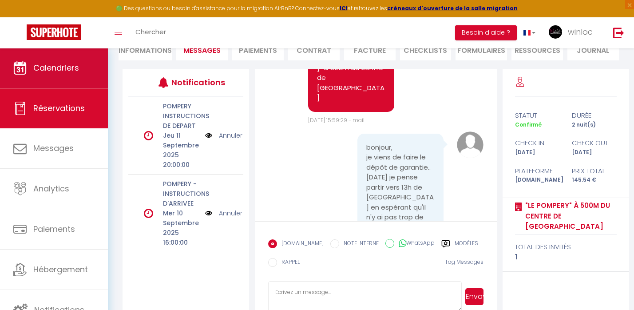
click at [86, 73] on link "Calendriers" at bounding box center [54, 68] width 108 height 40
